Goal: Task Accomplishment & Management: Use online tool/utility

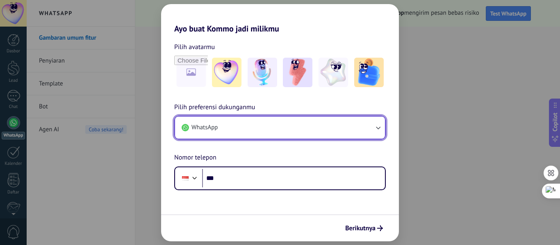
click at [237, 124] on button "WhatsApp" at bounding box center [280, 128] width 210 height 22
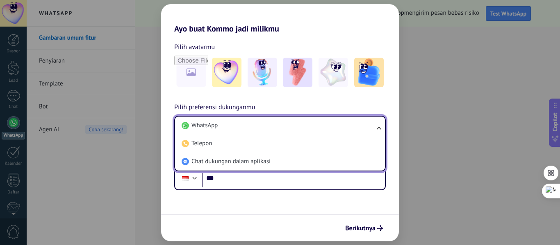
click at [237, 124] on li "WhatsApp" at bounding box center [278, 126] width 200 height 18
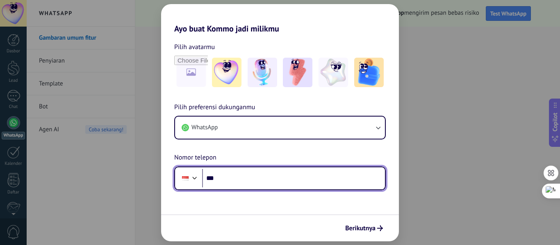
click at [232, 177] on input "***" at bounding box center [293, 178] width 183 height 19
type input "**********"
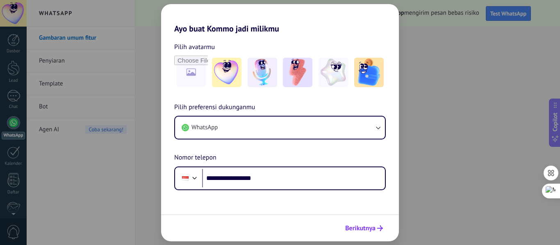
click at [366, 229] on span "Berikutnya" at bounding box center [360, 229] width 30 height 6
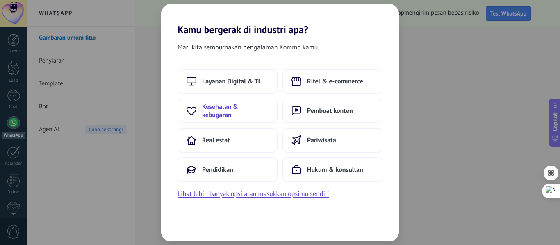
click at [224, 120] on button "Kesehatan & kebugaran" at bounding box center [227, 111] width 100 height 25
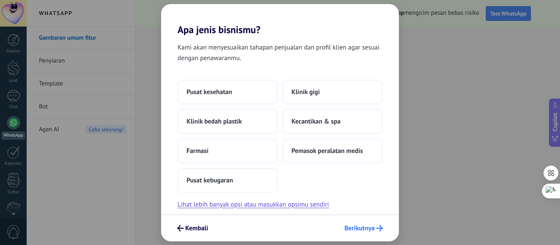
click at [350, 226] on span "Berikutnya" at bounding box center [359, 229] width 30 height 6
click at [222, 91] on span "Pusat kesehatan" at bounding box center [208, 92] width 45 height 8
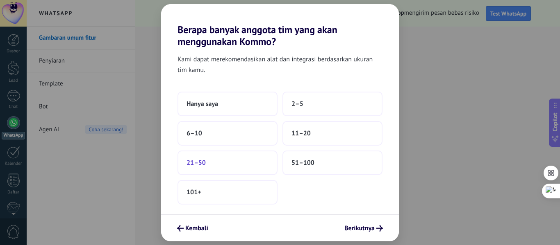
click at [233, 162] on button "21–50" at bounding box center [227, 163] width 100 height 25
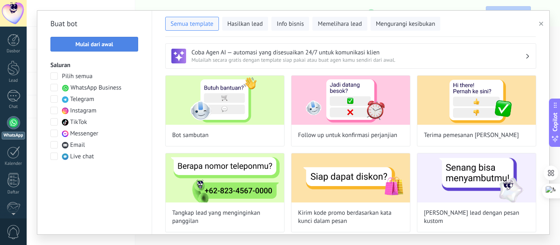
click at [117, 47] on span "Mulai dari awal" at bounding box center [94, 44] width 79 height 6
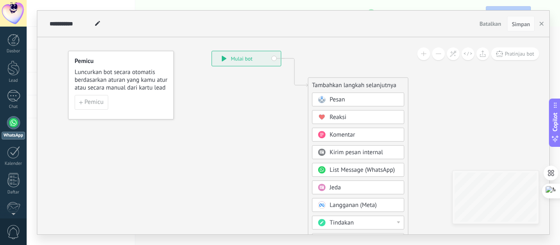
click at [223, 57] on icon at bounding box center [224, 59] width 5 height 6
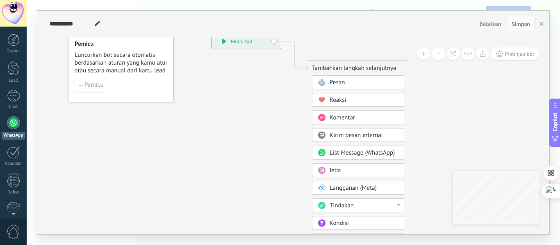
click at [338, 82] on span "Pesan" at bounding box center [336, 83] width 15 height 8
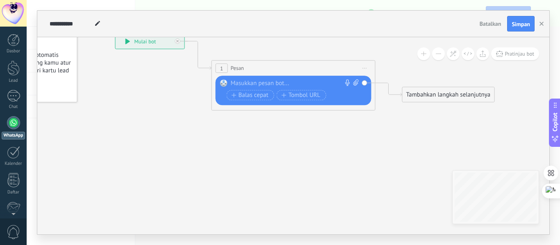
click at [273, 83] on div at bounding box center [292, 83] width 122 height 8
click at [266, 98] on span "Balas cepat" at bounding box center [249, 95] width 37 height 7
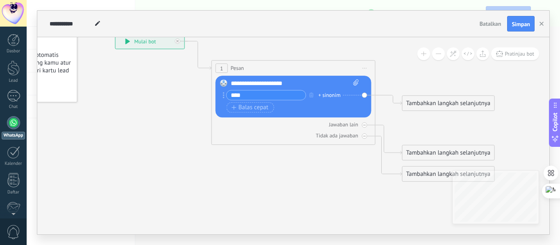
type input "****"
click at [304, 82] on div "**********" at bounding box center [295, 83] width 128 height 8
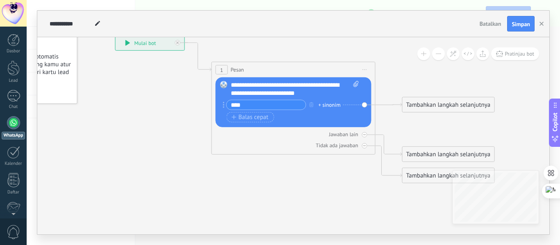
click at [458, 158] on div "Tambahkan langkah selanjutnya" at bounding box center [448, 155] width 92 height 14
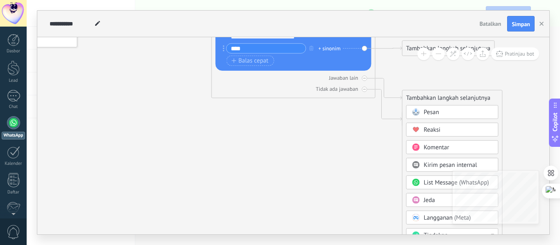
click at [428, 133] on span "Reaksi" at bounding box center [432, 130] width 17 height 8
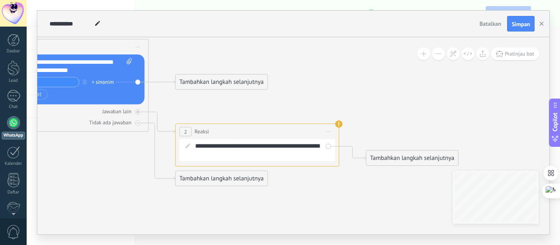
click at [331, 128] on span "Mulai pratinjau di sini Ganti nama Duplikat Hapus" at bounding box center [328, 132] width 13 height 12
click at [345, 183] on div "Hapus" at bounding box center [363, 185] width 77 height 14
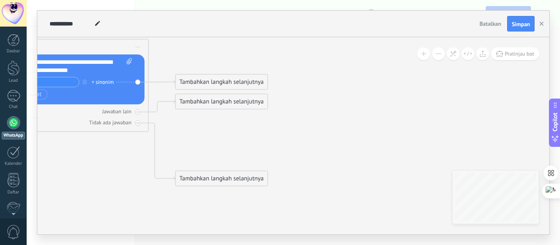
click at [211, 182] on div "Tambahkan langkah selanjutnya" at bounding box center [222, 179] width 92 height 14
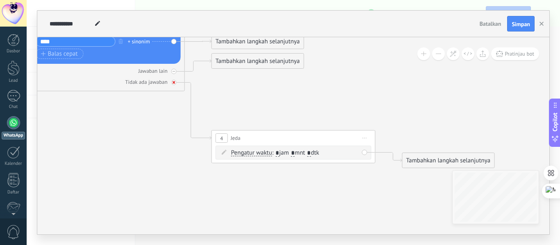
click at [172, 80] on div at bounding box center [173, 82] width 5 height 5
click at [233, 65] on div "Tambahkan langkah selanjutnya" at bounding box center [258, 61] width 92 height 14
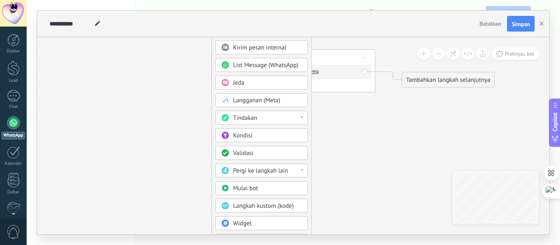
click at [261, 119] on div "Tindakan" at bounding box center [267, 118] width 69 height 8
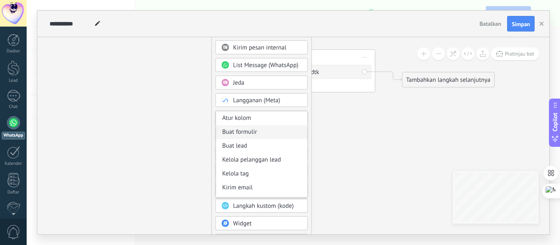
click at [241, 131] on div "Buat formulir" at bounding box center [261, 132] width 91 height 14
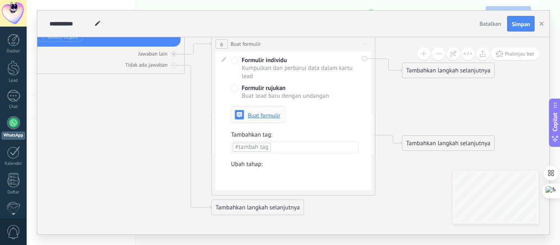
click at [256, 117] on span "Buat formulir" at bounding box center [264, 116] width 32 height 6
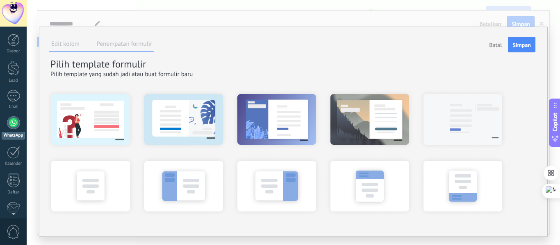
scroll to position [18, 0]
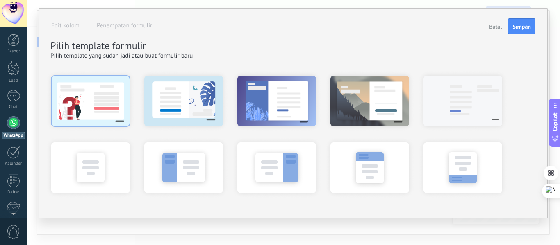
click at [90, 108] on div at bounding box center [90, 100] width 90 height 61
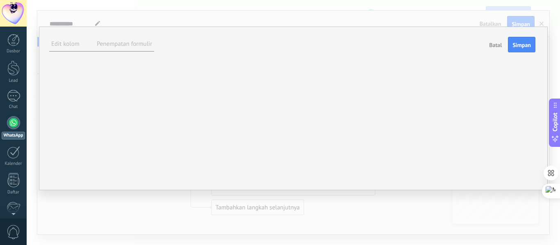
scroll to position [52, 0]
click at [0, 0] on div "**********" at bounding box center [0, 0] width 0 height 0
click at [0, 0] on div "***** KIRIM" at bounding box center [0, 0] width 0 height 0
click at [515, 49] on button "Simpan" at bounding box center [520, 45] width 27 height 16
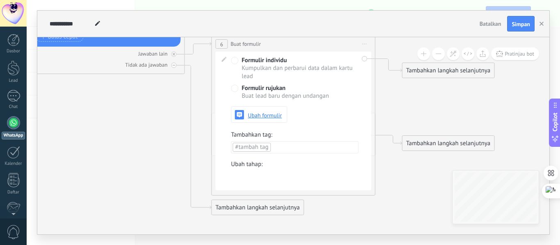
click at [413, 70] on div "Tambahkan langkah selanjutnya" at bounding box center [448, 71] width 92 height 14
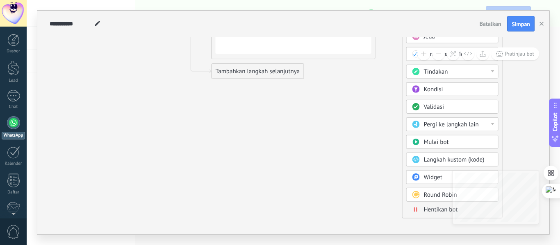
click at [452, 125] on span "Pergi ke langkah lain" at bounding box center [451, 125] width 55 height 8
click at [501, 111] on div "Tambahkan langkah selanjutnya [GEOGRAPHIC_DATA] [GEOGRAPHIC_DATA] [GEOGRAPHIC_D…" at bounding box center [452, 72] width 100 height 292
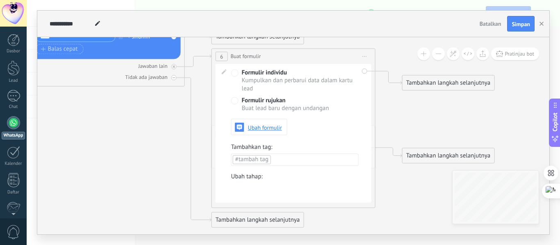
click at [443, 87] on div "Tambahkan langkah selanjutnya" at bounding box center [448, 83] width 92 height 14
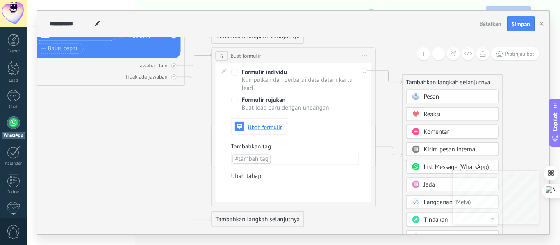
click at [392, 113] on icon at bounding box center [185, 97] width 931 height 671
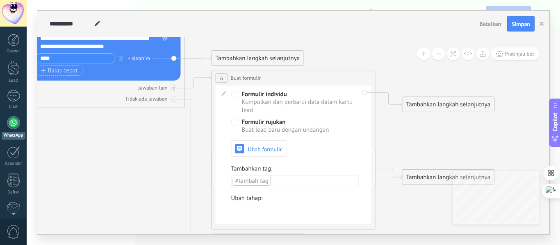
click at [451, 105] on div "Tambahkan langkah selanjutnya" at bounding box center [448, 105] width 92 height 14
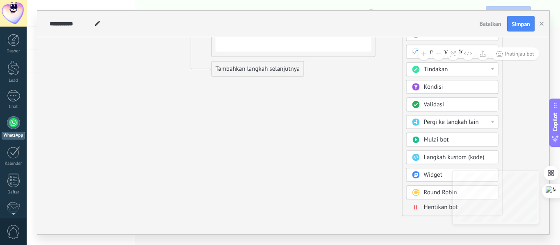
click at [437, 142] on span "Mulai bot" at bounding box center [436, 140] width 25 height 8
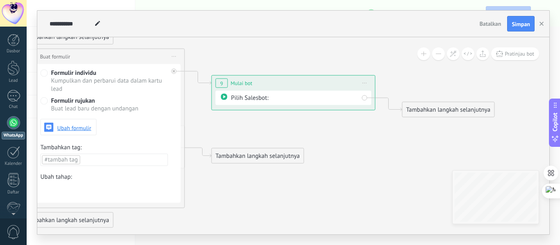
click at [222, 94] on icon at bounding box center [224, 97] width 7 height 7
click at [228, 95] on span at bounding box center [224, 97] width 14 height 7
click at [251, 94] on div "Pilih Salesbot:" at bounding box center [294, 98] width 127 height 9
click at [260, 97] on div "Pilih Salesbot:" at bounding box center [294, 98] width 127 height 9
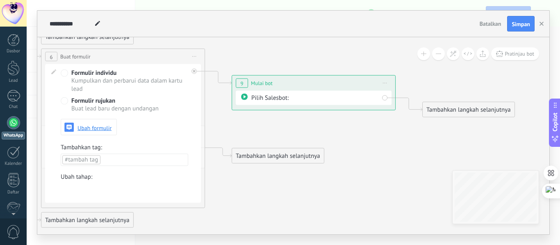
click at [438, 106] on div "Tambahkan langkah selanjutnya" at bounding box center [468, 110] width 92 height 14
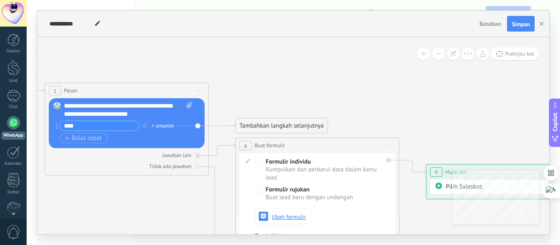
click at [54, 93] on span "1" at bounding box center [55, 91] width 3 height 7
click at [58, 106] on rect at bounding box center [56, 105] width 7 height 7
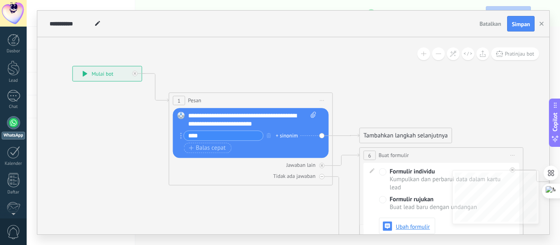
click at [81, 73] on div "**********" at bounding box center [107, 73] width 69 height 15
click at [84, 73] on icon at bounding box center [85, 74] width 5 height 6
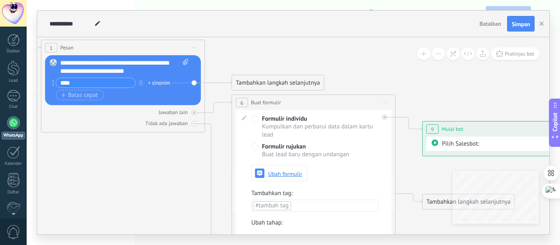
click at [275, 84] on div "Tambahkan langkah selanjutnya" at bounding box center [278, 83] width 92 height 14
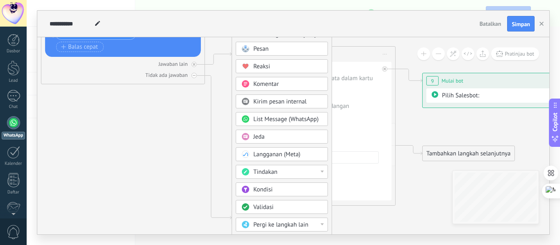
click at [413, 129] on icon at bounding box center [301, 95] width 1122 height 671
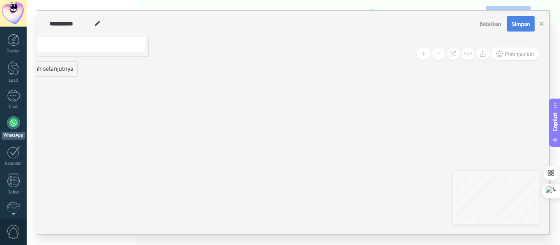
click at [522, 23] on span "Simpan" at bounding box center [520, 24] width 18 height 6
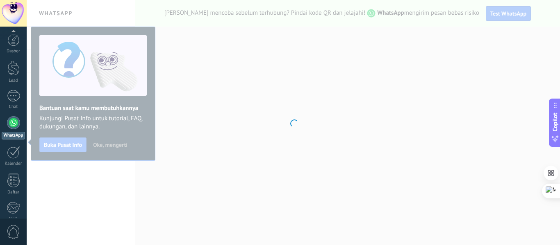
scroll to position [95, 0]
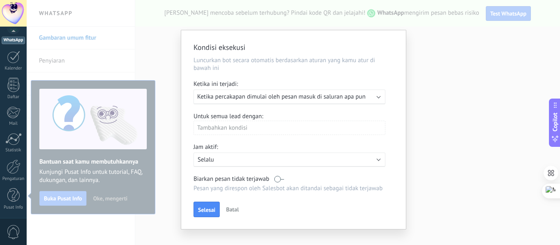
click at [308, 97] on span "Ketika percakapan dimulai oleh pesan masuk di saluran apa pun" at bounding box center [281, 97] width 168 height 8
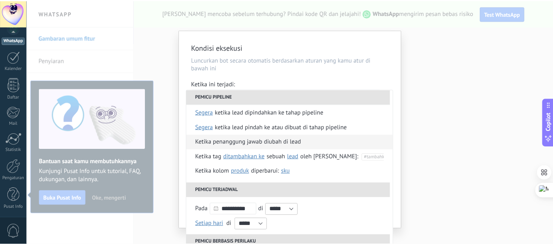
scroll to position [0, 0]
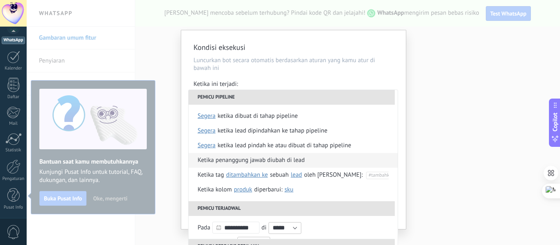
click at [288, 160] on div "Ketika penanggung jawab diubah di lead" at bounding box center [250, 160] width 107 height 15
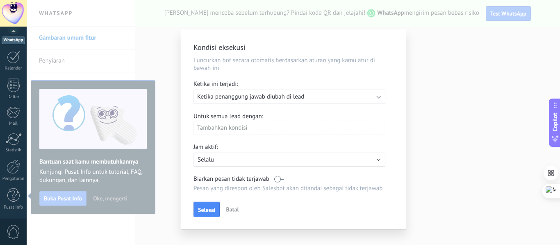
click at [263, 130] on div "Tambahkan kondisi" at bounding box center [289, 128] width 192 height 14
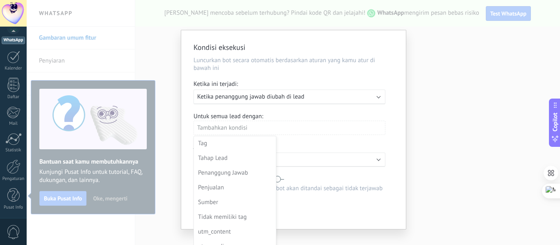
click at [263, 130] on div at bounding box center [293, 129] width 224 height 199
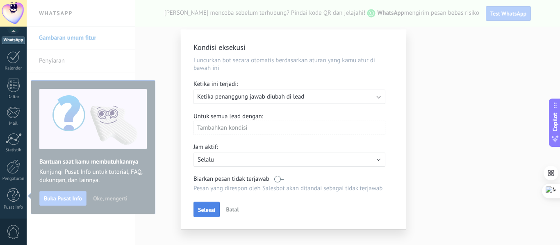
click at [210, 211] on span "Selesai" at bounding box center [206, 210] width 17 height 6
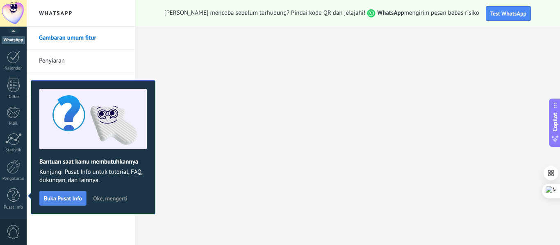
click at [59, 198] on span "Buka Pusat Info" at bounding box center [63, 199] width 38 height 6
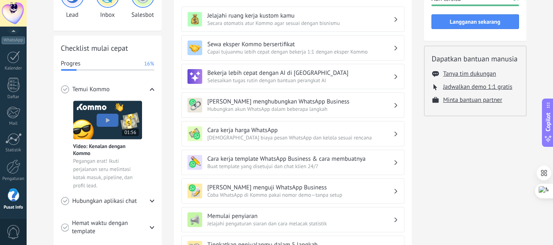
scroll to position [79, 0]
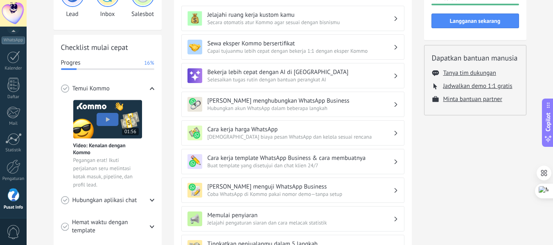
click at [339, 131] on h3 "Cara kerja harga WhatsApp" at bounding box center [301, 130] width 186 height 8
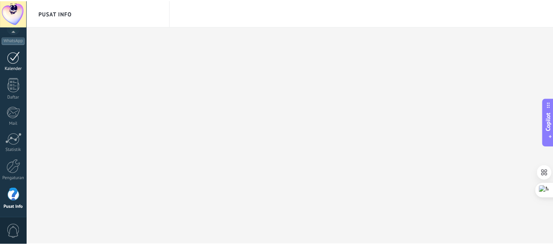
scroll to position [0, 0]
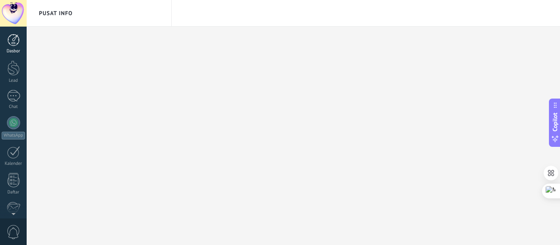
click at [12, 41] on div at bounding box center [13, 40] width 12 height 12
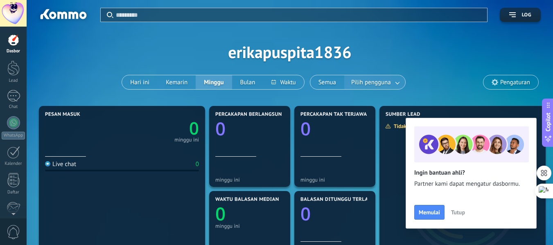
click at [397, 81] on link at bounding box center [398, 83] width 15 height 14
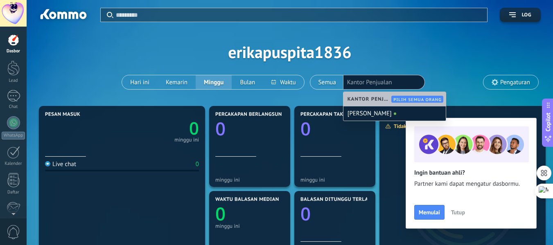
click at [436, 64] on div "Terapkan Log erikapuspita1836 Hari ini Kemarin Minggu Bulan Semua Pilih penggun…" at bounding box center [290, 52] width 502 height 104
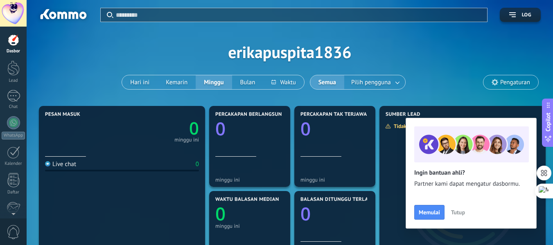
click at [498, 77] on span "Pengaturan" at bounding box center [511, 82] width 55 height 14
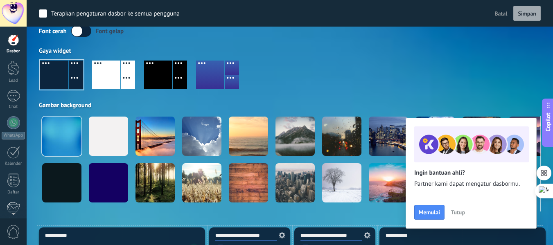
scroll to position [95, 0]
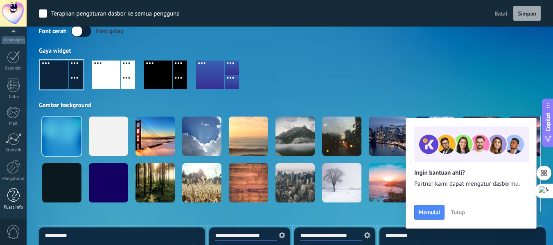
click at [8, 201] on div at bounding box center [13, 195] width 12 height 14
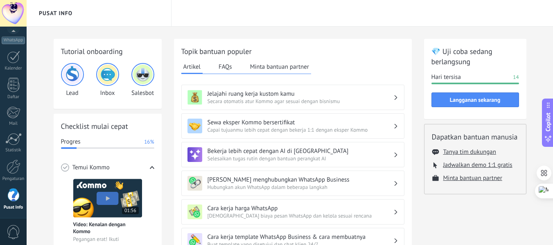
click at [278, 64] on button "Minta bantuan partner" at bounding box center [279, 67] width 63 height 12
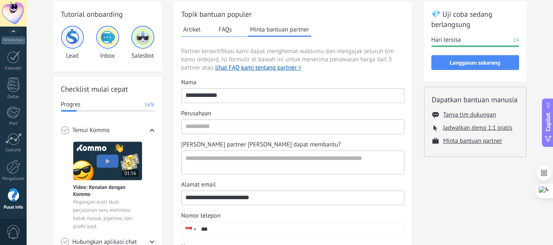
scroll to position [22, 0]
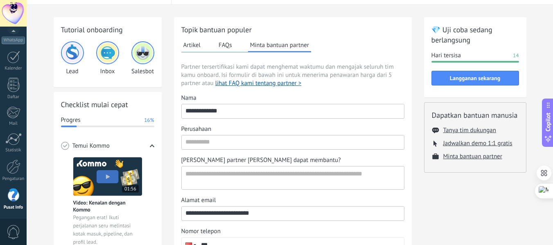
click at [188, 41] on button "Artikel" at bounding box center [191, 45] width 21 height 12
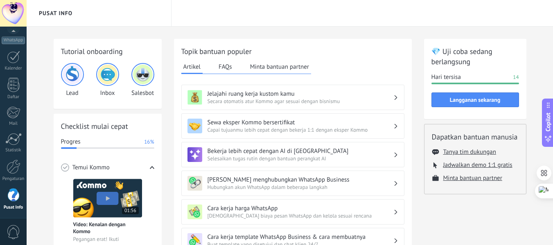
click at [231, 66] on button "FAQs" at bounding box center [226, 67] width 18 height 12
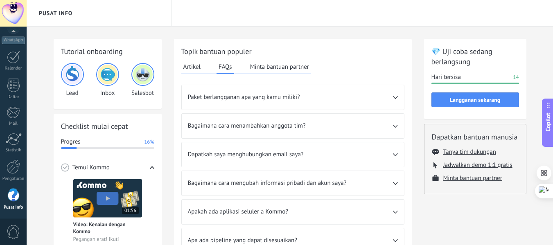
click at [226, 97] on span "Paket berlangganan apa yang kamu miliki?" at bounding box center [290, 97] width 205 height 8
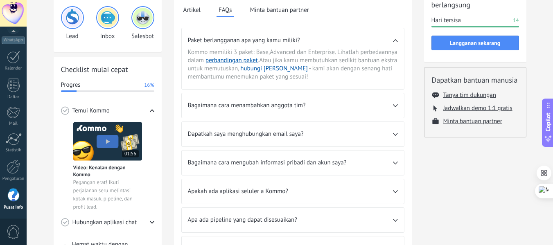
scroll to position [61, 0]
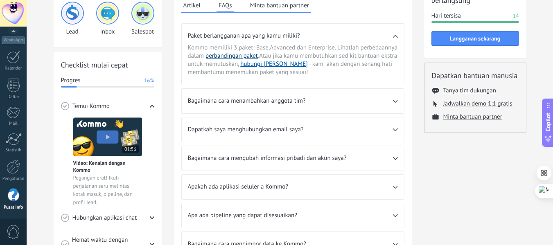
click at [250, 56] on link "perbandingan paket" at bounding box center [232, 56] width 52 height 8
